Goal: Task Accomplishment & Management: Manage account settings

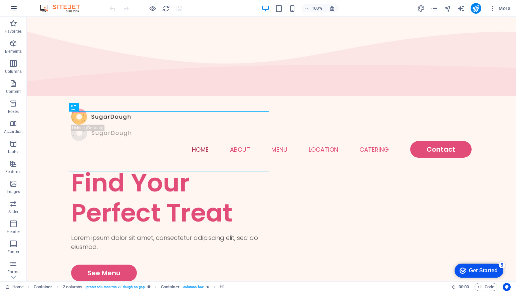
click at [0, 0] on icon "button" at bounding box center [0, 0] width 0 height 0
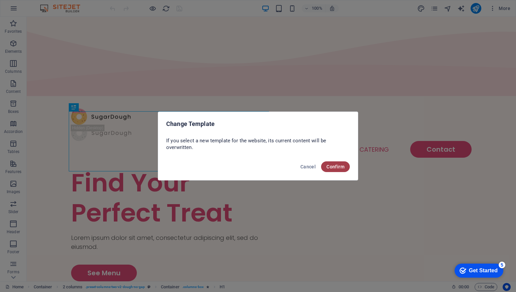
click at [345, 166] on button "Confirm" at bounding box center [335, 166] width 29 height 11
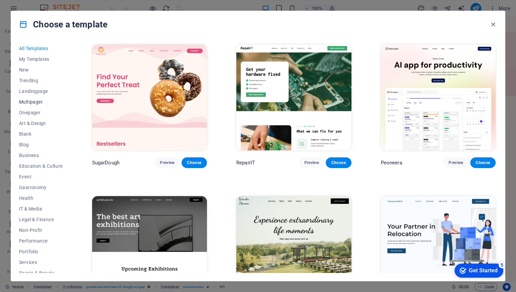
click at [36, 103] on span "Multipager" at bounding box center [41, 101] width 44 height 5
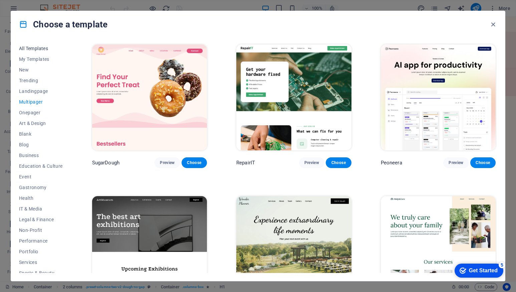
click at [43, 46] on span "All Templates" at bounding box center [41, 48] width 44 height 5
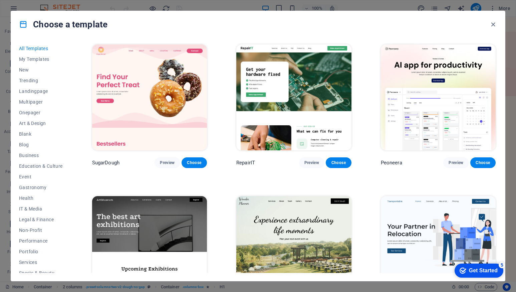
click at [43, 47] on span "All Templates" at bounding box center [41, 48] width 44 height 5
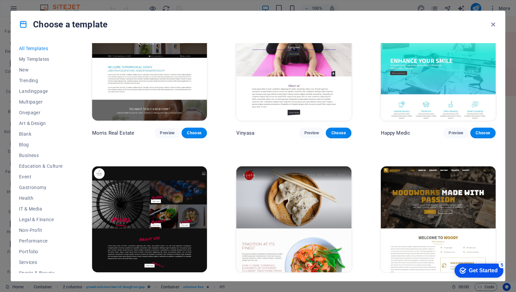
scroll to position [3237, 0]
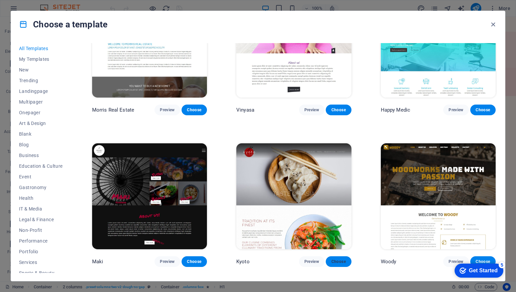
click at [338, 256] on button "Choose" at bounding box center [338, 261] width 25 height 11
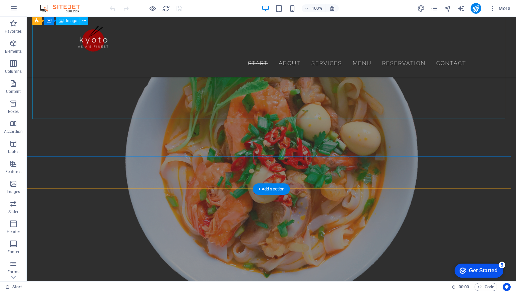
scroll to position [2778, 0]
